Goal: Check status: Check status

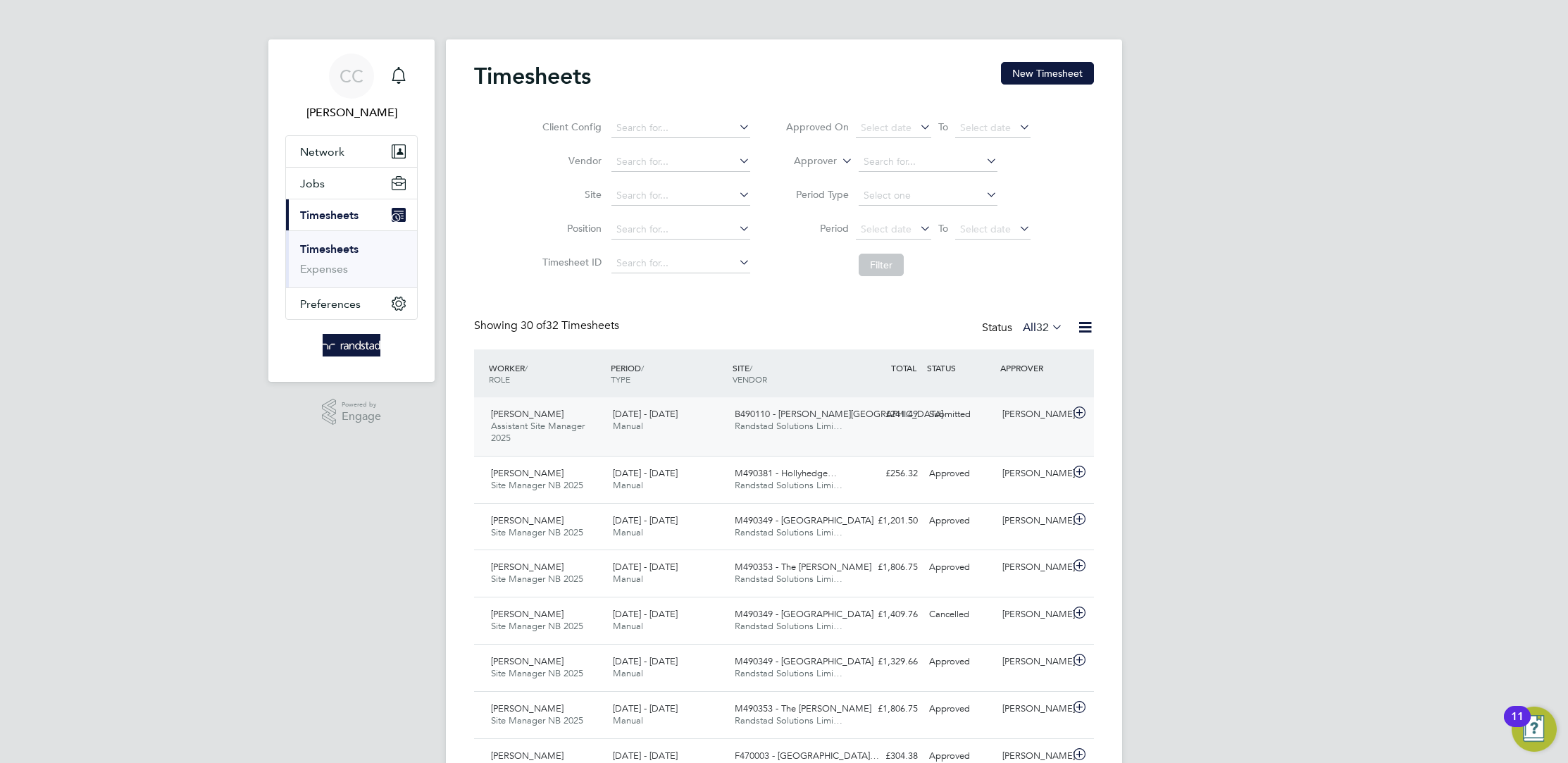
click at [831, 411] on span "B490110 - [PERSON_NAME][GEOGRAPHIC_DATA]" at bounding box center [840, 414] width 209 height 12
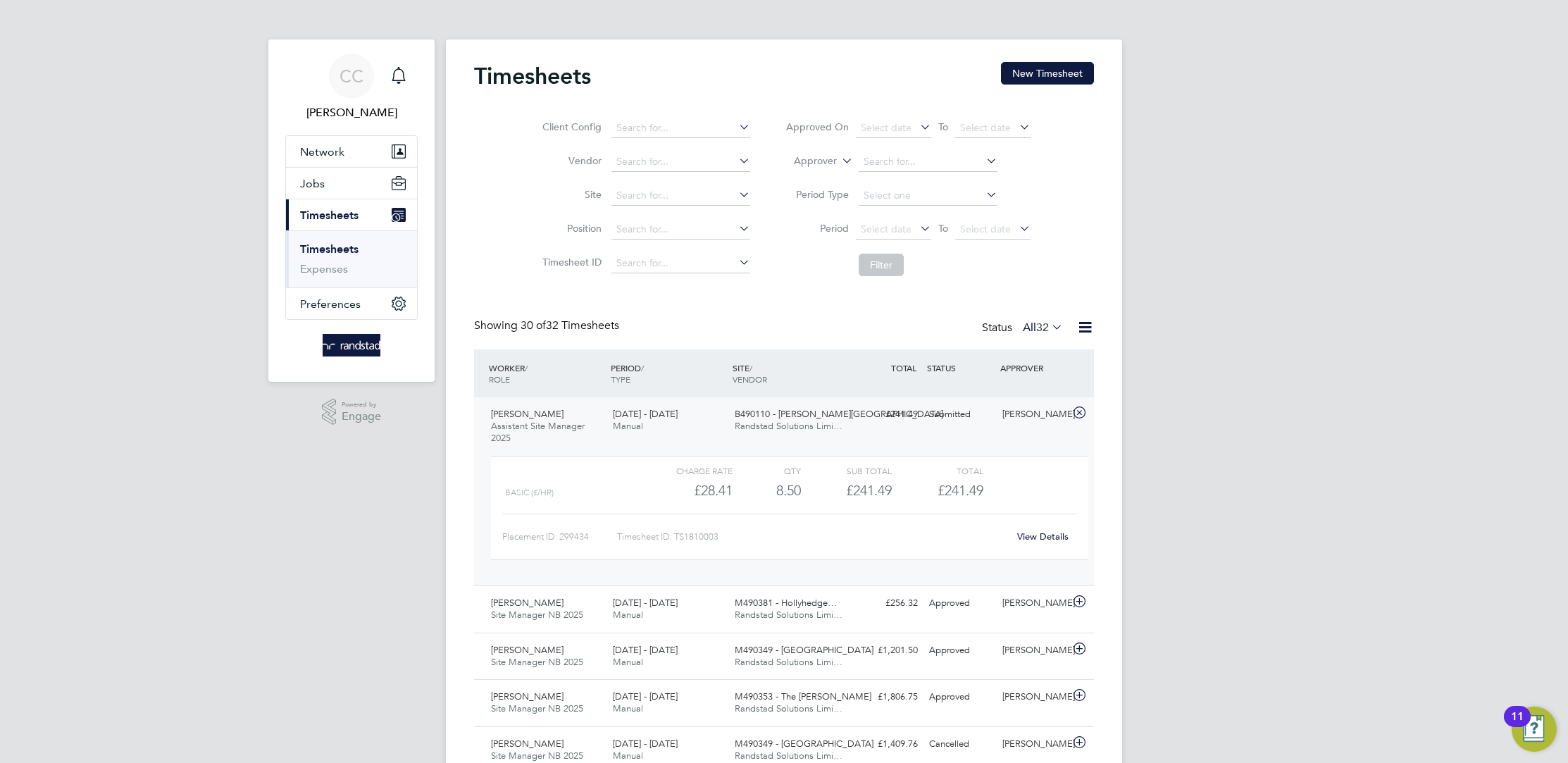
click at [1042, 528] on div "View Details" at bounding box center [1042, 537] width 69 height 22
click at [1042, 536] on link "View Details" at bounding box center [1042, 537] width 51 height 12
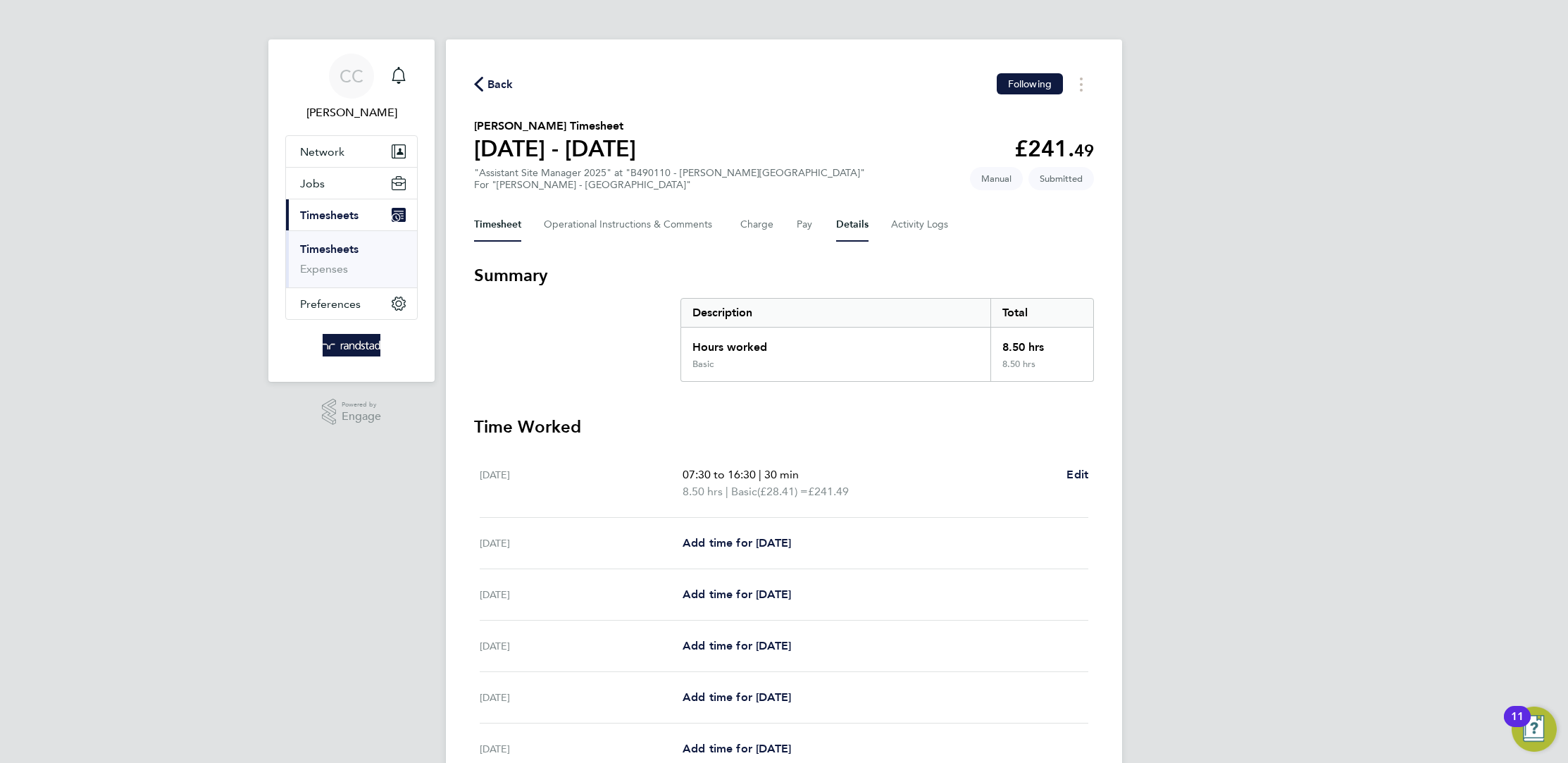
click at [857, 227] on button "Details" at bounding box center [853, 225] width 33 height 34
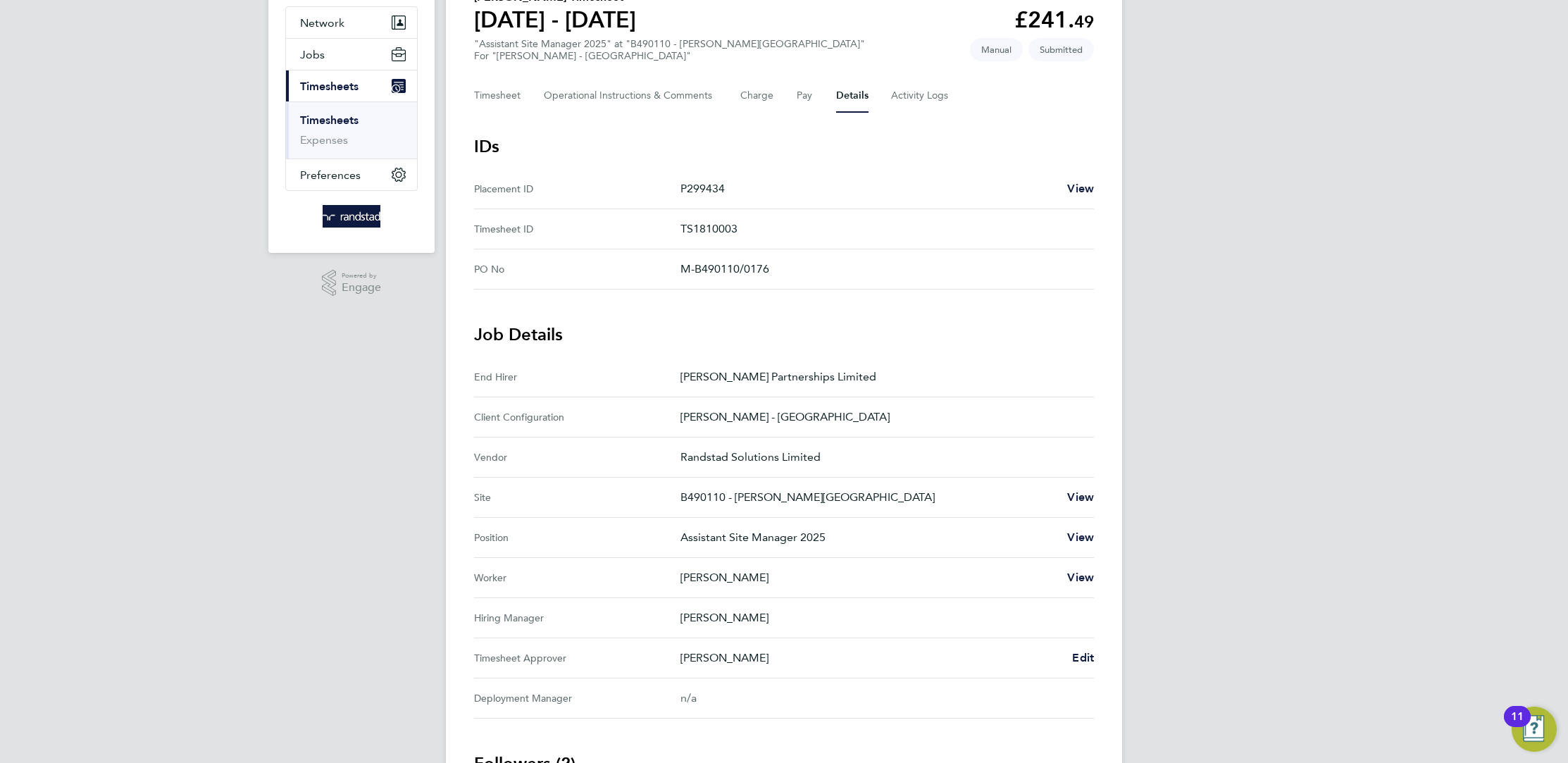
scroll to position [352, 0]
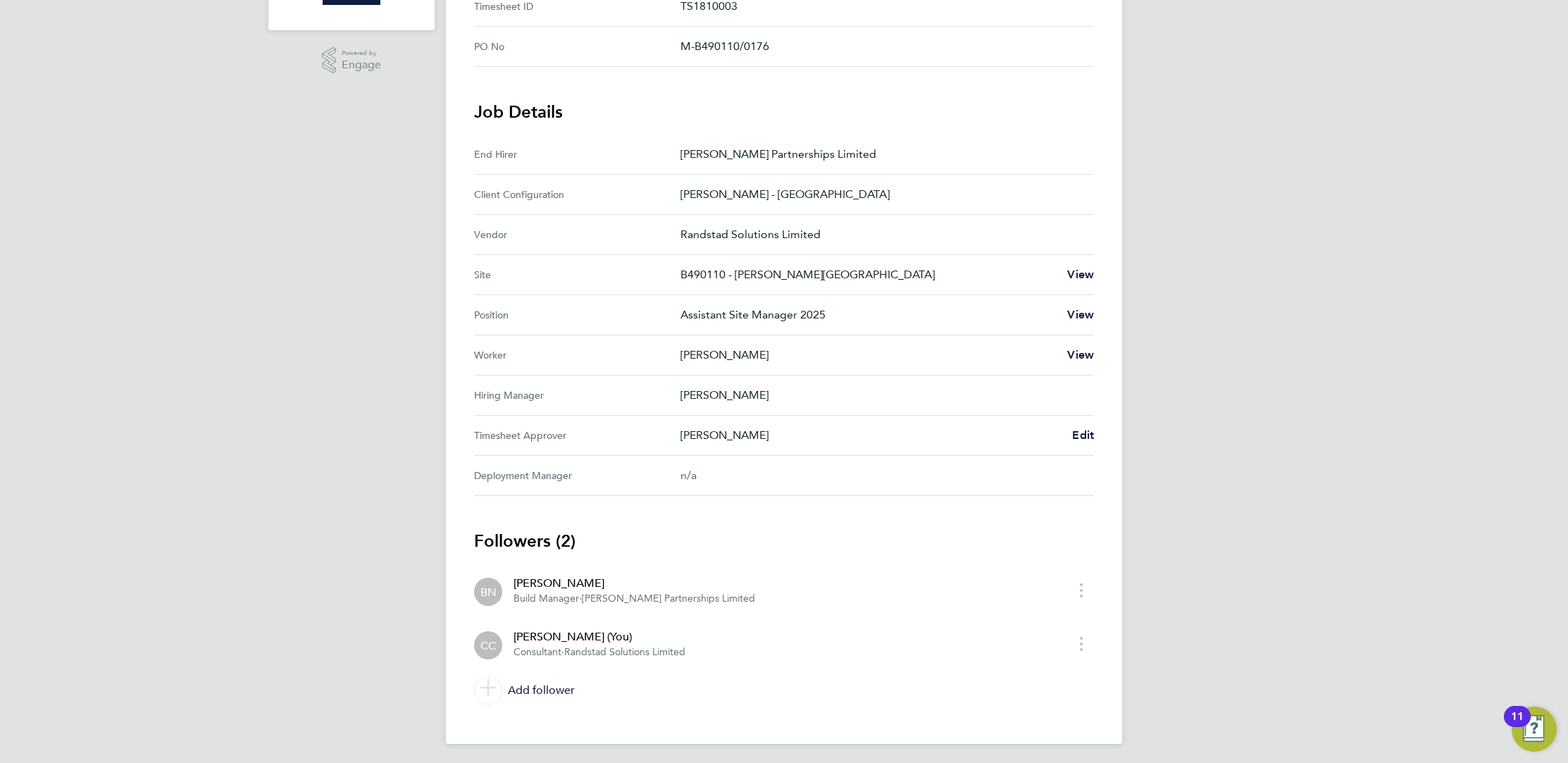
click at [724, 408] on Manager "Hiring Manager [PERSON_NAME]" at bounding box center [783, 395] width 620 height 40
click at [692, 443] on Approver "Timesheet Approver [PERSON_NAME] Edit" at bounding box center [783, 435] width 620 height 40
click at [700, 438] on p "[PERSON_NAME]" at bounding box center [871, 435] width 381 height 17
click at [705, 432] on p "[PERSON_NAME]" at bounding box center [871, 435] width 381 height 17
drag, startPoint x: 722, startPoint y: 438, endPoint x: 760, endPoint y: 439, distance: 38.0
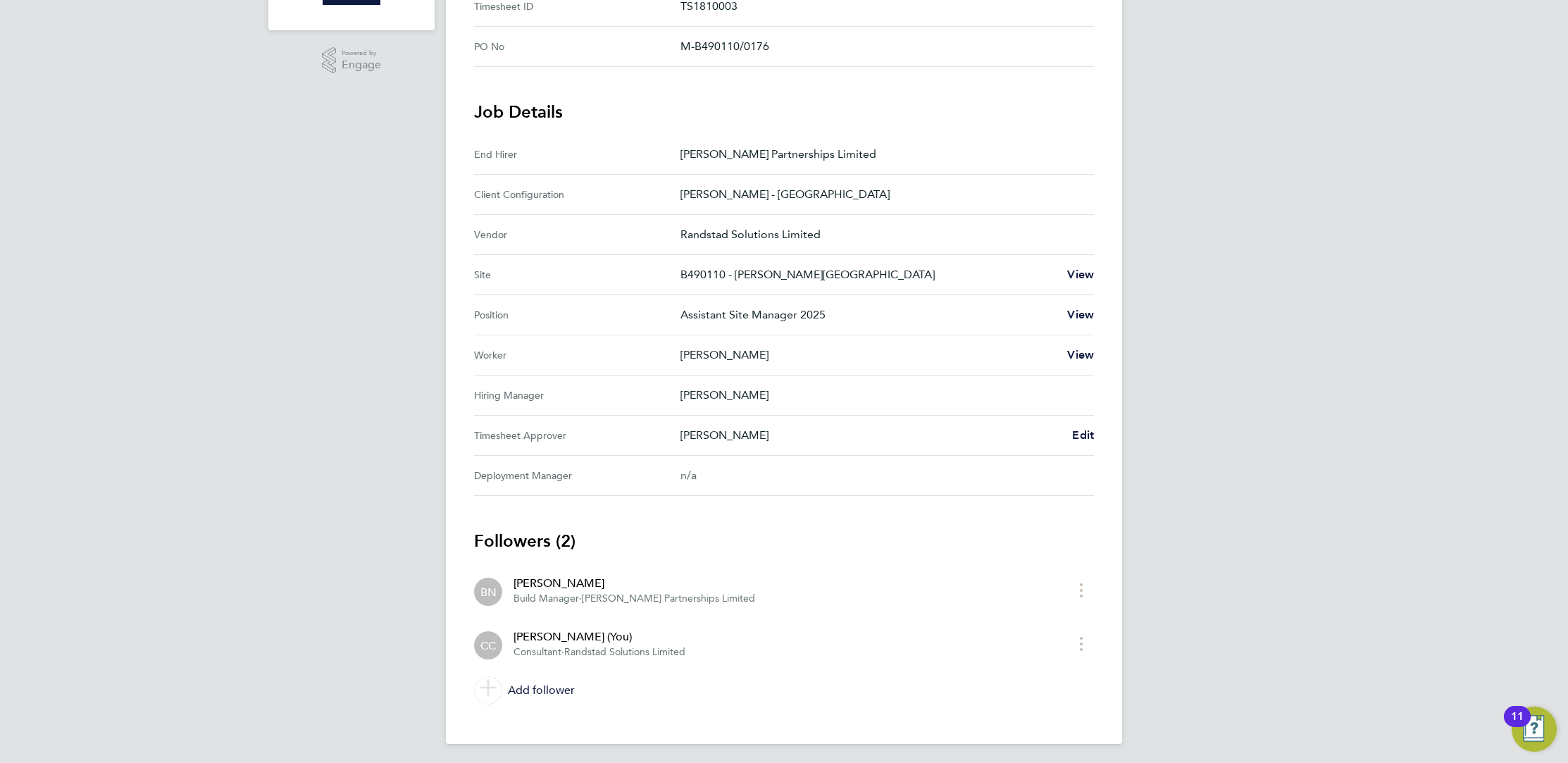
click at [739, 439] on p "[PERSON_NAME]" at bounding box center [871, 435] width 381 height 17
click at [720, 427] on p "[PERSON_NAME]" at bounding box center [871, 435] width 381 height 17
click at [723, 427] on p "[PERSON_NAME]" at bounding box center [871, 435] width 381 height 17
click at [733, 437] on p "[PERSON_NAME]" at bounding box center [871, 435] width 381 height 17
click at [733, 439] on p "[PERSON_NAME]" at bounding box center [871, 435] width 381 height 17
